Goal: Transaction & Acquisition: Purchase product/service

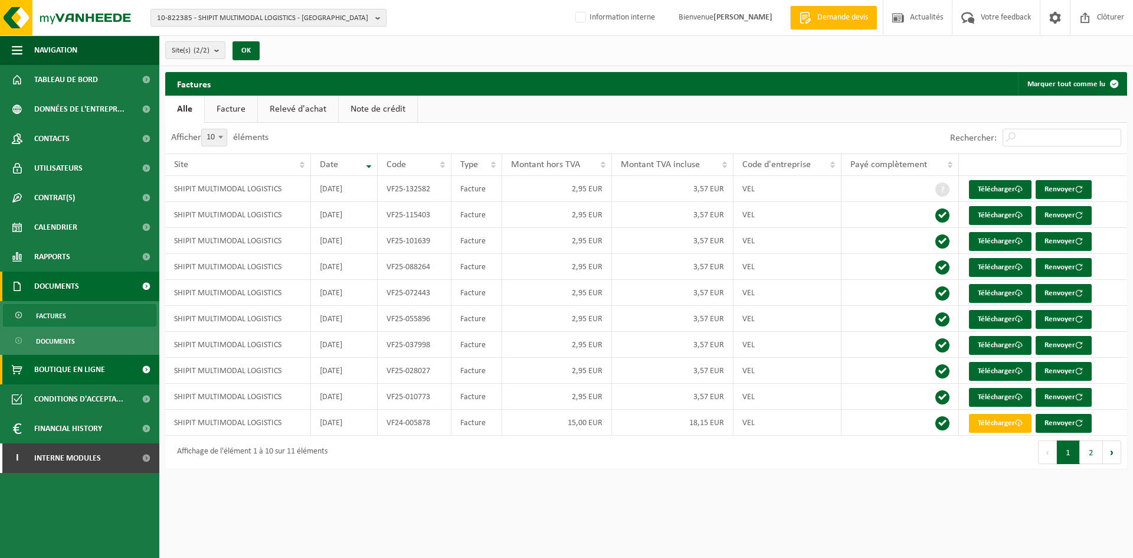
click at [61, 374] on span "Boutique en ligne" at bounding box center [69, 370] width 71 height 30
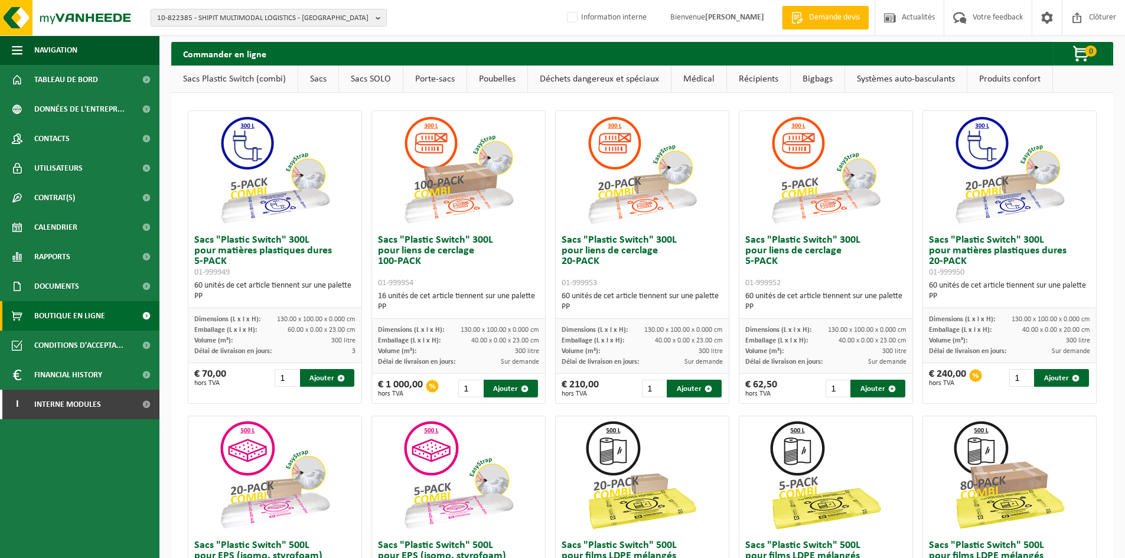
click at [825, 83] on link "Bigbags" at bounding box center [817, 79] width 54 height 27
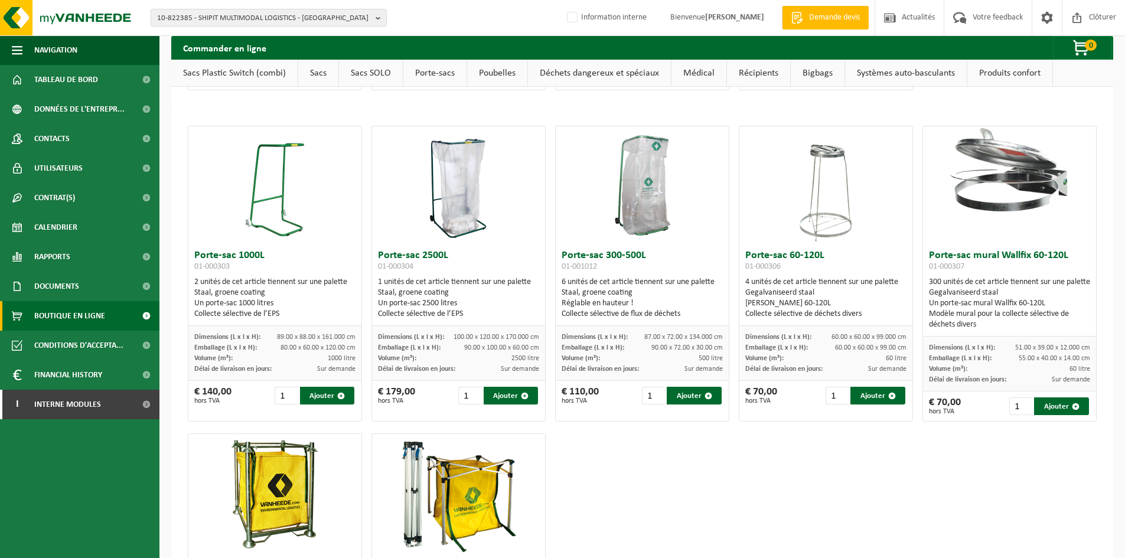
scroll to position [3216, 0]
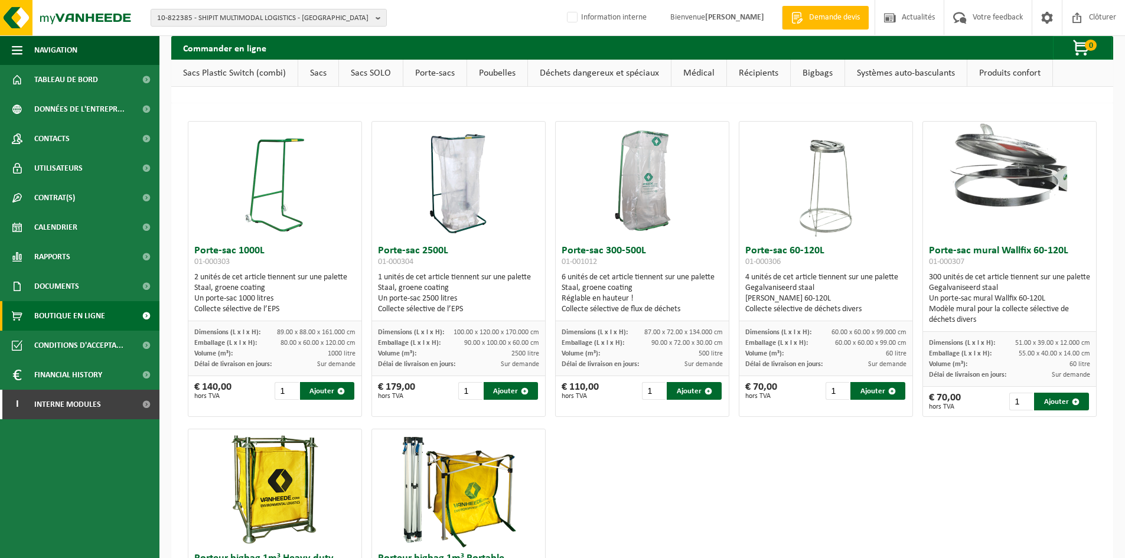
drag, startPoint x: 411, startPoint y: 413, endPoint x: 374, endPoint y: 413, distance: 37.8
click at [374, 406] on div "€ 179,00 hors TVA 1 Ajouter" at bounding box center [458, 391] width 173 height 30
drag, startPoint x: 235, startPoint y: 417, endPoint x: 196, endPoint y: 412, distance: 39.2
click at [196, 406] on div "€ 140,00 hors TVA 1 Ajouter" at bounding box center [274, 391] width 173 height 30
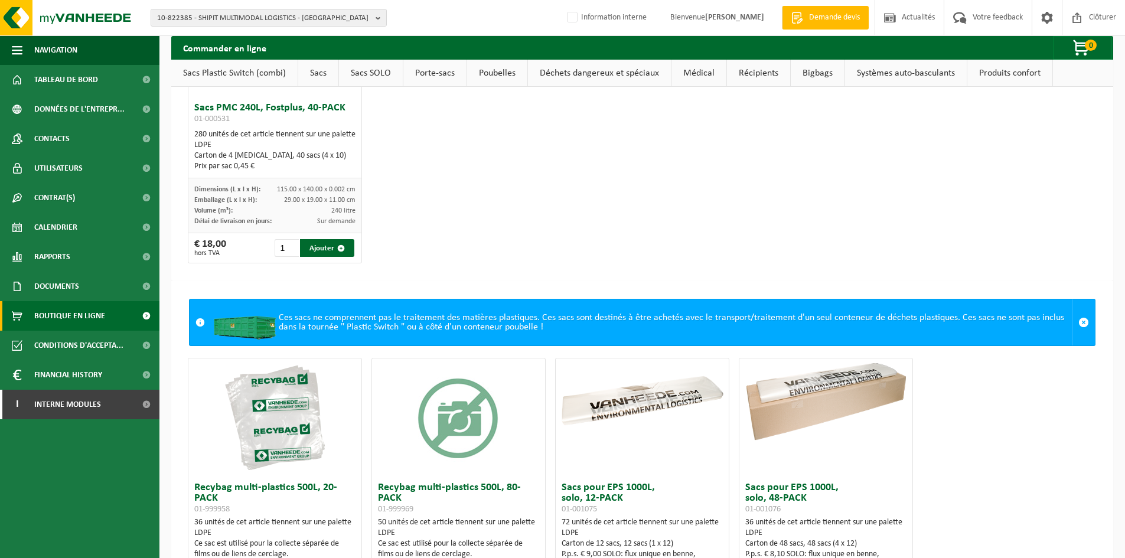
scroll to position [2626, 0]
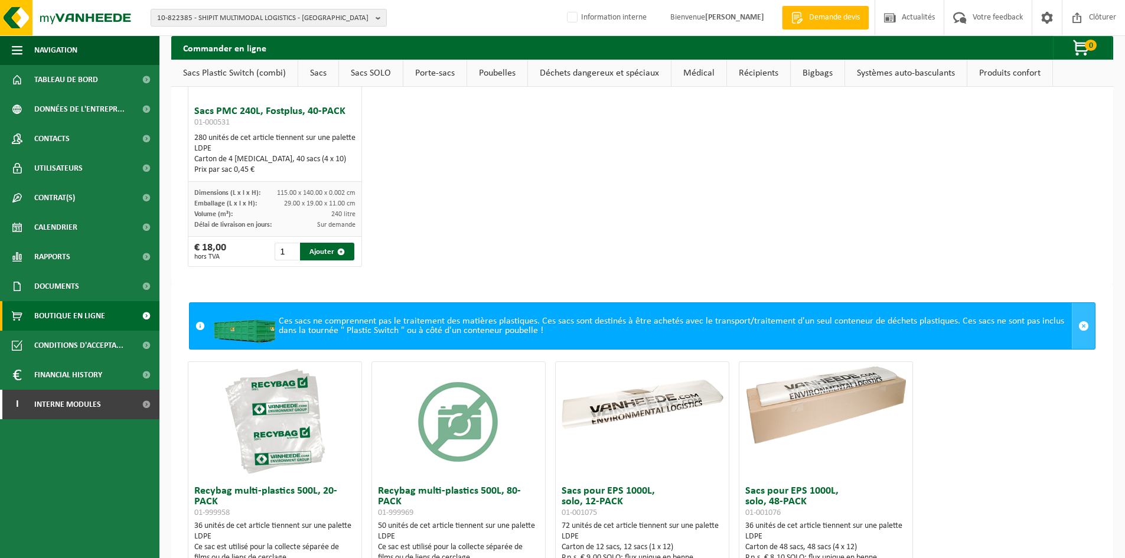
click at [1078, 331] on span at bounding box center [1083, 326] width 11 height 11
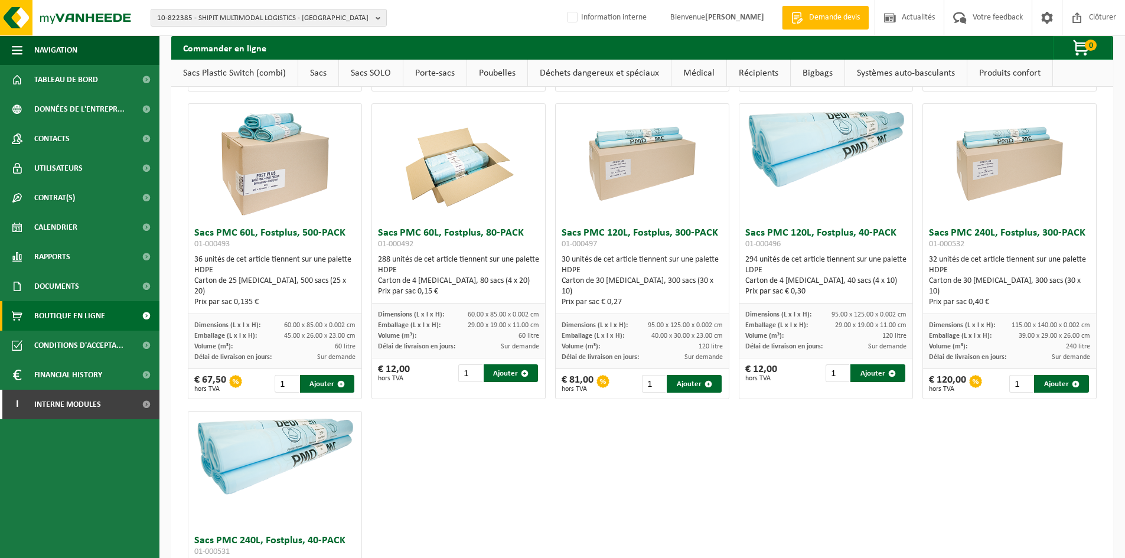
scroll to position [2153, 0]
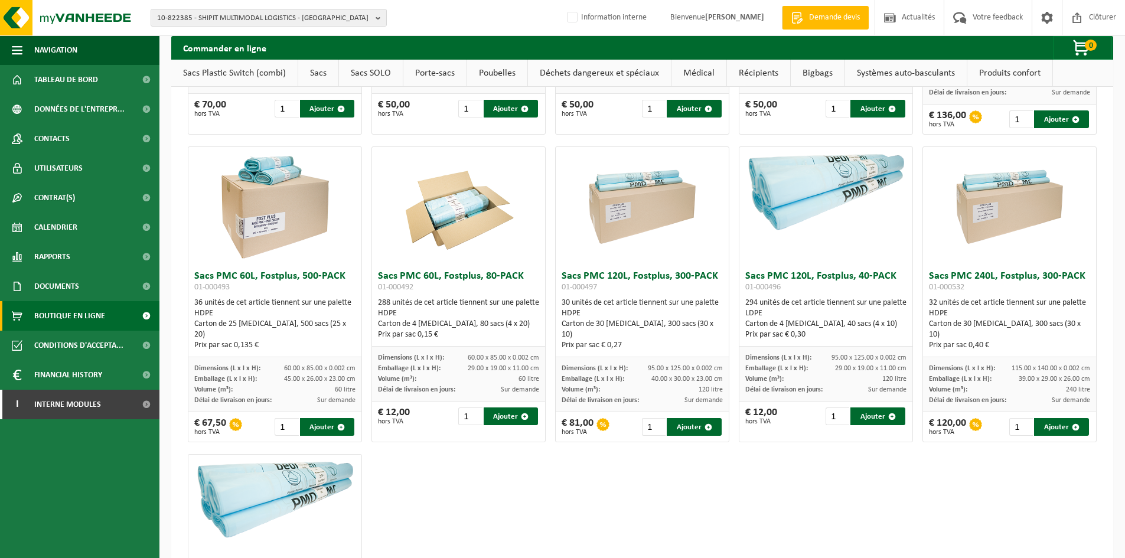
click at [764, 72] on link "Récipients" at bounding box center [758, 73] width 63 height 27
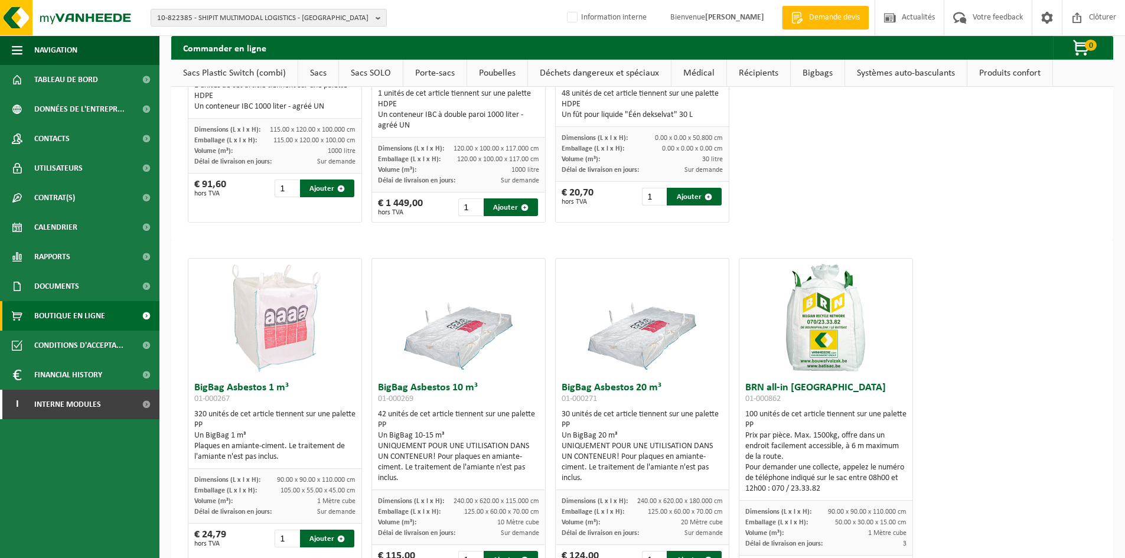
click at [810, 71] on link "Bigbags" at bounding box center [817, 73] width 54 height 27
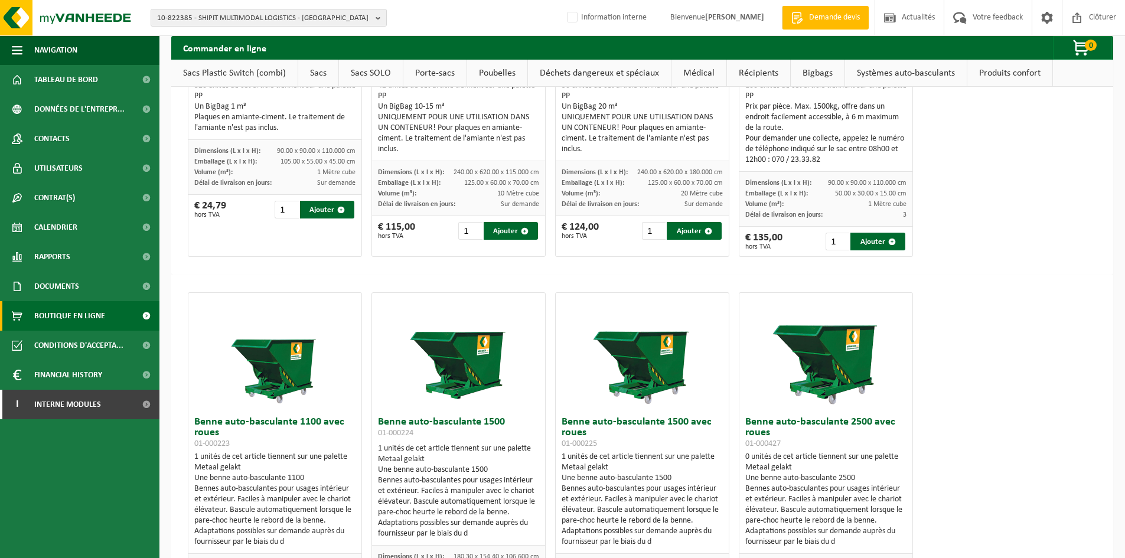
click at [885, 67] on link "Systèmes auto-basculants" at bounding box center [906, 73] width 122 height 27
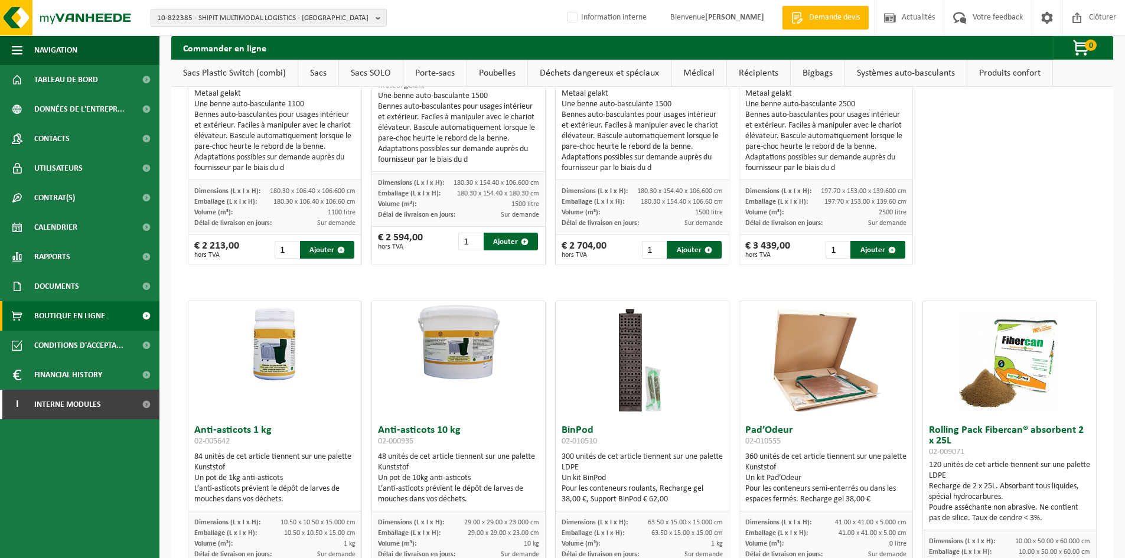
click at [1022, 76] on link "Produits confort" at bounding box center [1009, 73] width 85 height 27
